Goal: Find specific page/section: Find specific page/section

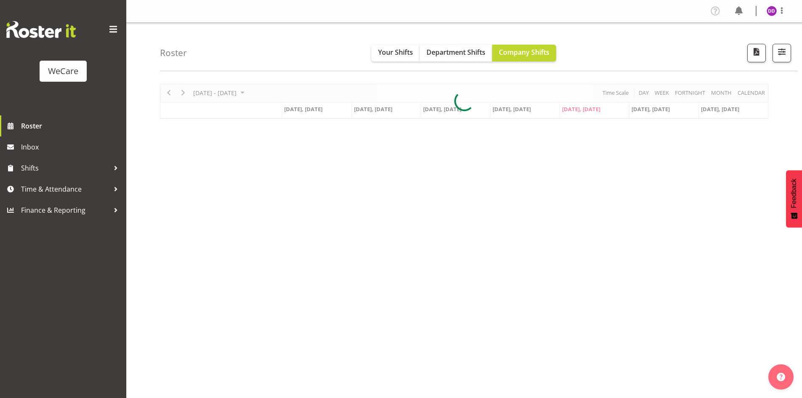
select select "location"
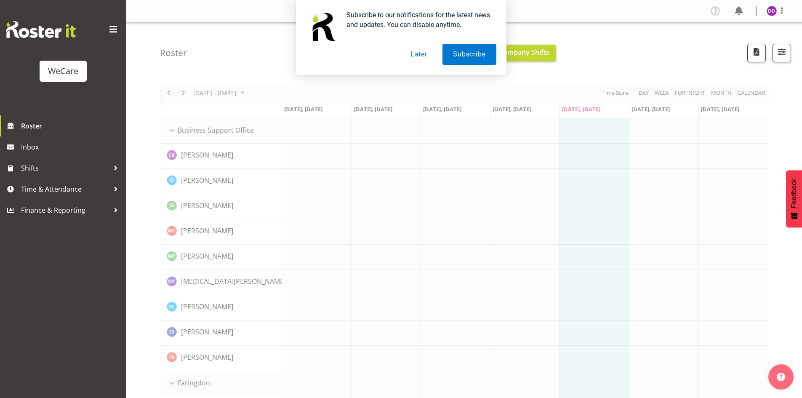
click at [413, 50] on button "Later" at bounding box center [419, 54] width 38 height 21
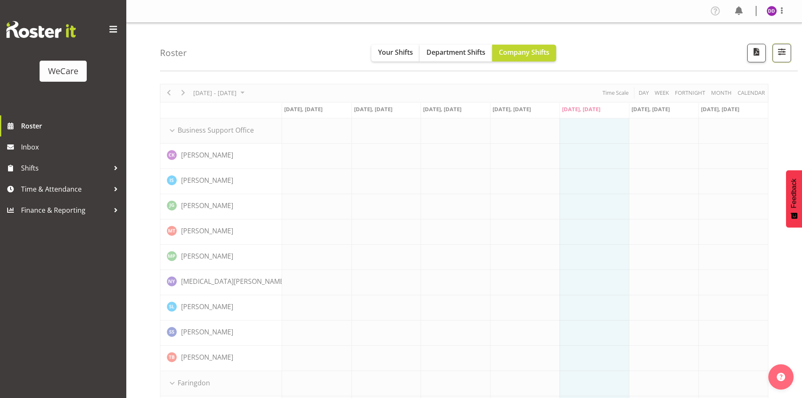
click at [780, 53] on span "button" at bounding box center [781, 51] width 11 height 11
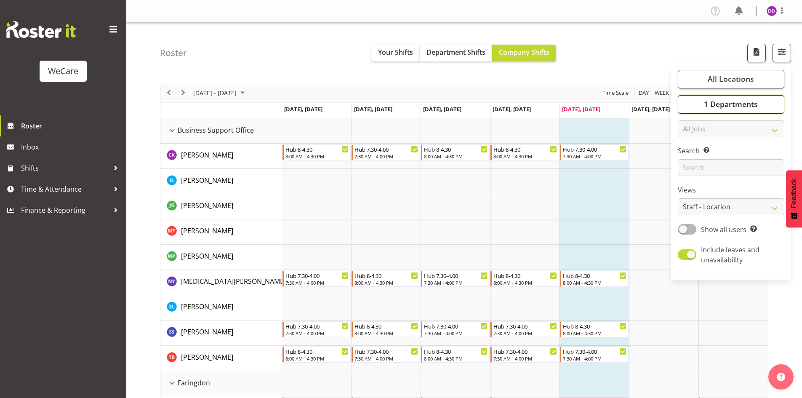
click at [719, 99] on span "1 Departments" at bounding box center [731, 104] width 54 height 10
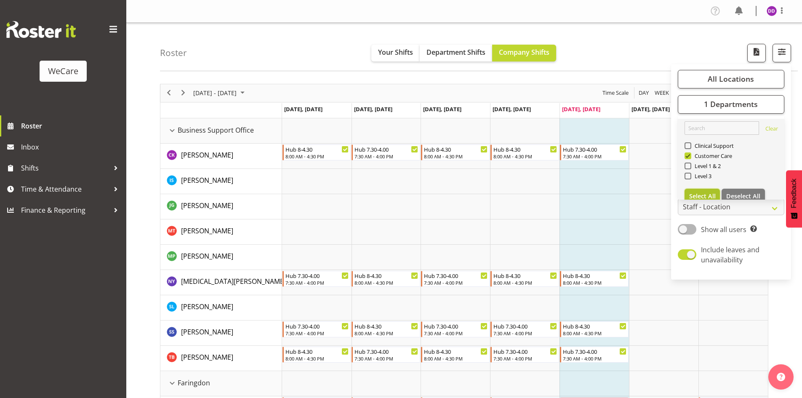
click at [701, 192] on span "Select All" at bounding box center [702, 196] width 27 height 8
checkbox input "true"
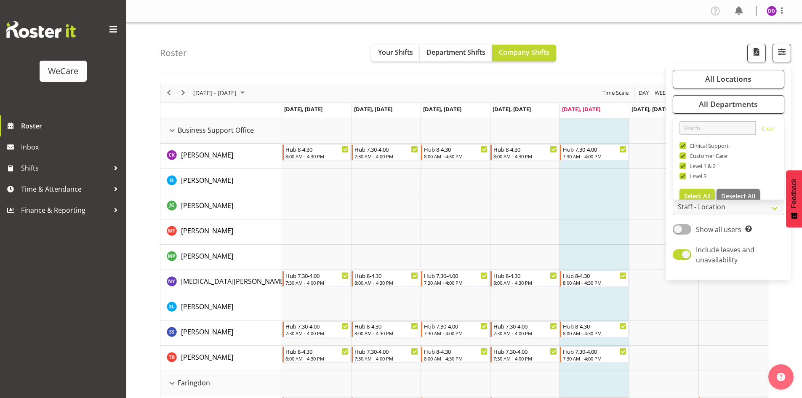
click at [576, 65] on div "Roster Your Shifts Department Shifts Company Shifts All Locations Clear Busines…" at bounding box center [478, 47] width 637 height 48
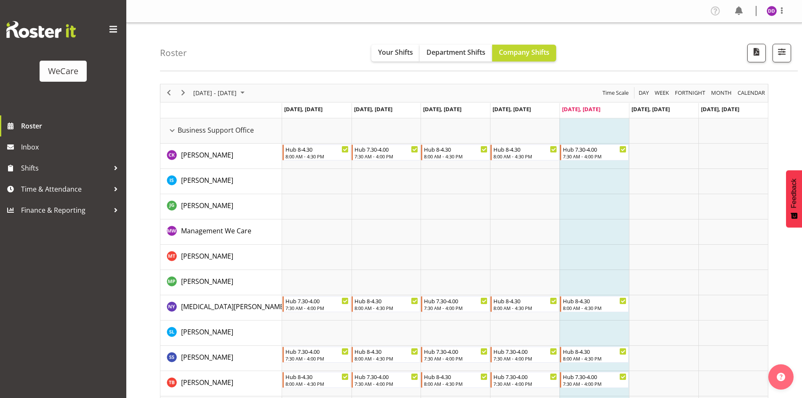
click at [767, 11] on img at bounding box center [771, 11] width 10 height 10
click at [754, 47] on link "Log Out" at bounding box center [746, 44] width 81 height 15
